Goal: Task Accomplishment & Management: Manage account settings

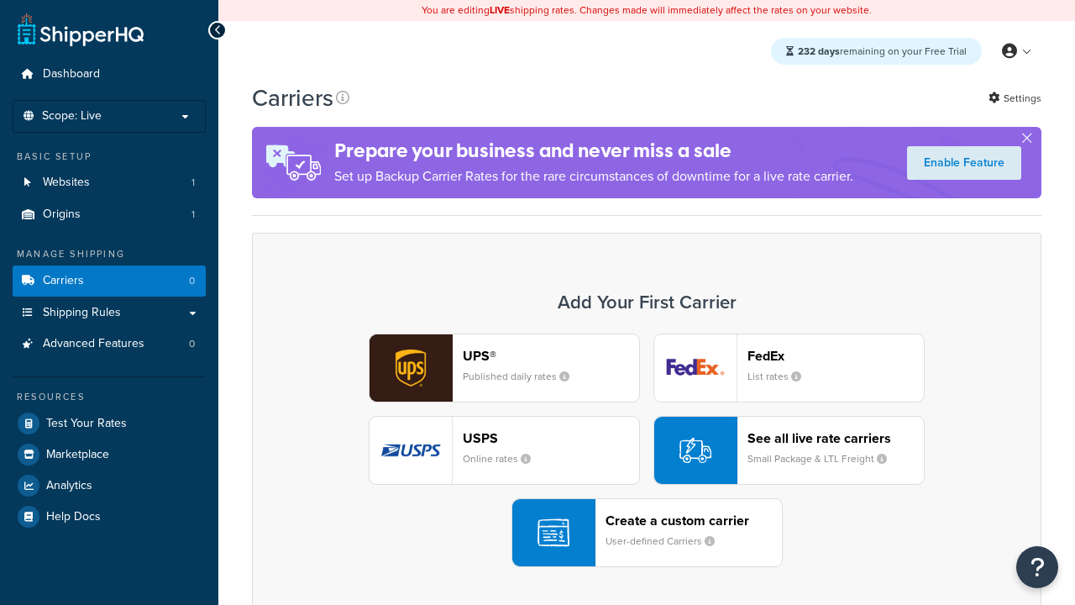
click at [647, 451] on div "UPS® Published daily rates FedEx List rates USPS Online rates See all live rate…" at bounding box center [647, 449] width 754 height 233
click at [836, 356] on header "FedEx" at bounding box center [835, 356] width 176 height 16
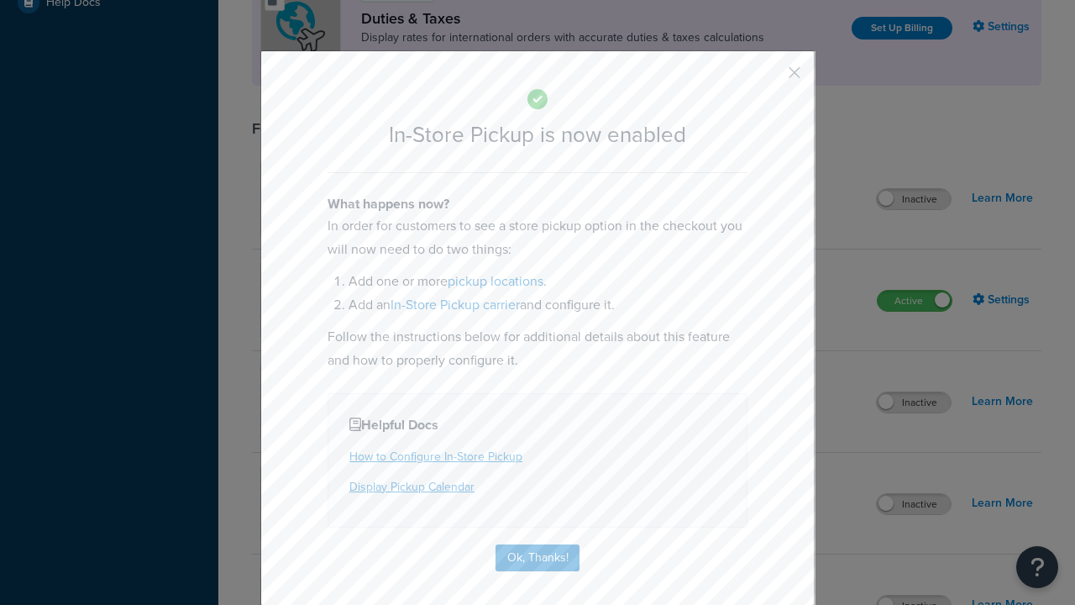
click at [769, 76] on button "button" at bounding box center [769, 78] width 4 height 4
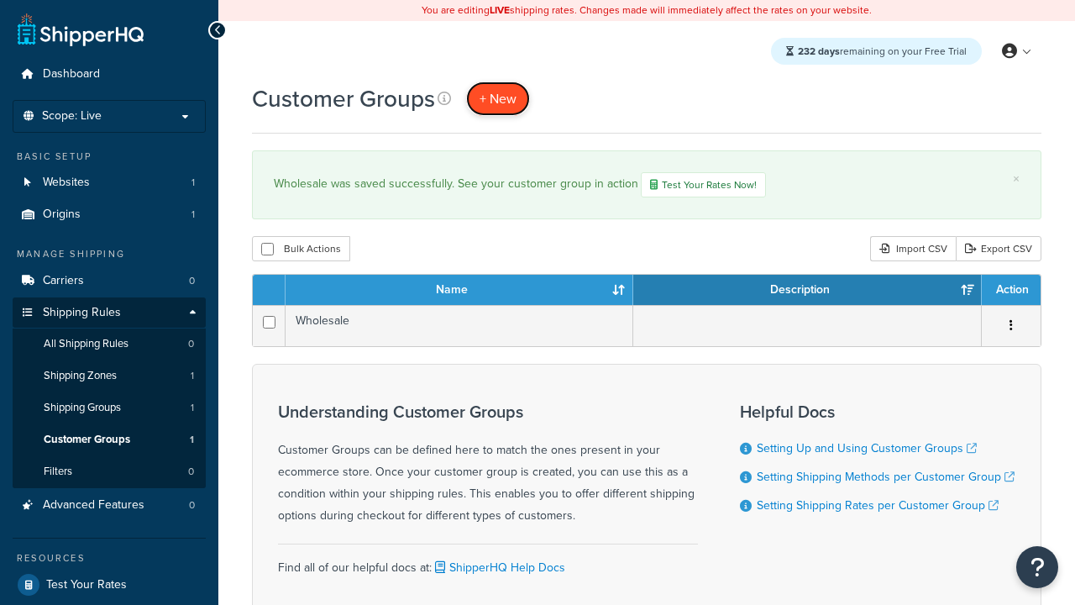
click at [498, 99] on span "+ New" at bounding box center [497, 98] width 37 height 19
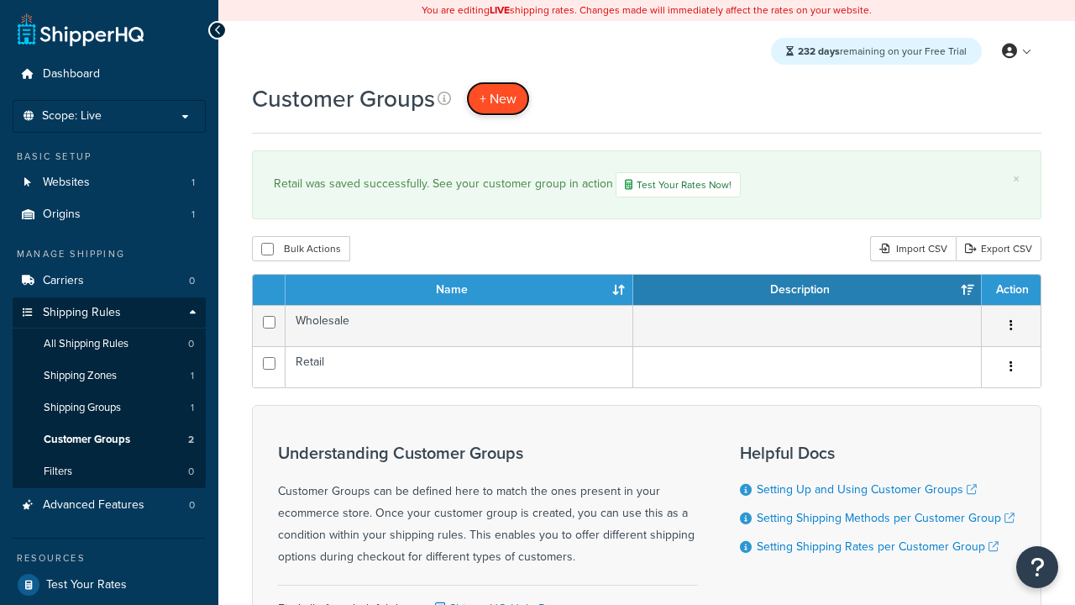
click at [498, 99] on span "+ New" at bounding box center [497, 98] width 37 height 19
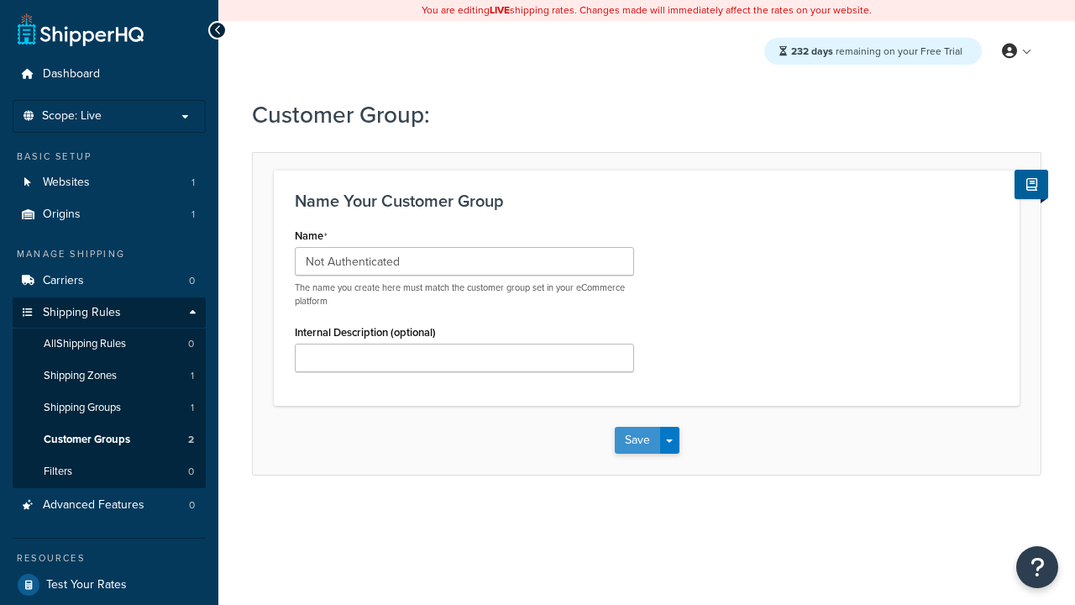
type input "Not Authenticated"
click at [637, 441] on button "Save" at bounding box center [637, 440] width 45 height 27
type input "Logged in"
click at [637, 441] on button "Save" at bounding box center [637, 440] width 45 height 27
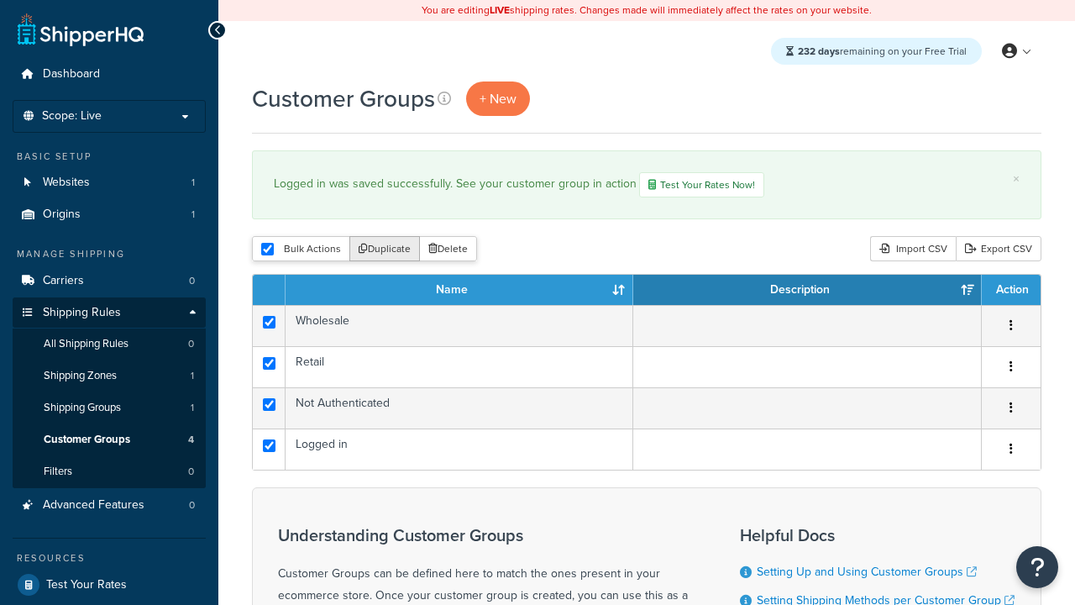
click at [382, 251] on button "Duplicate" at bounding box center [384, 248] width 71 height 25
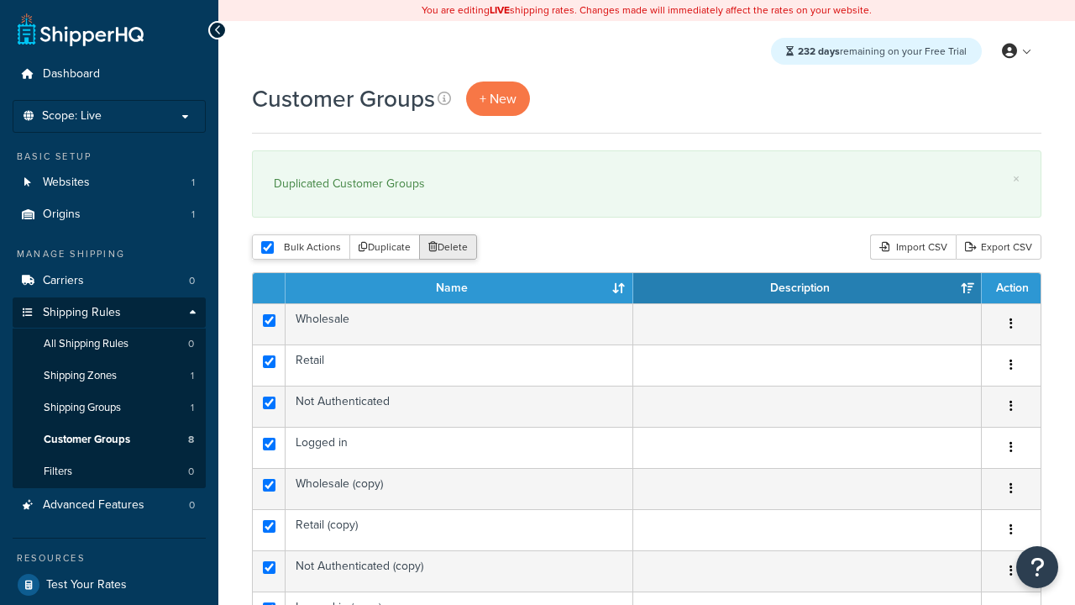
click at [447, 249] on button "Delete" at bounding box center [448, 246] width 58 height 25
